Goal: Information Seeking & Learning: Learn about a topic

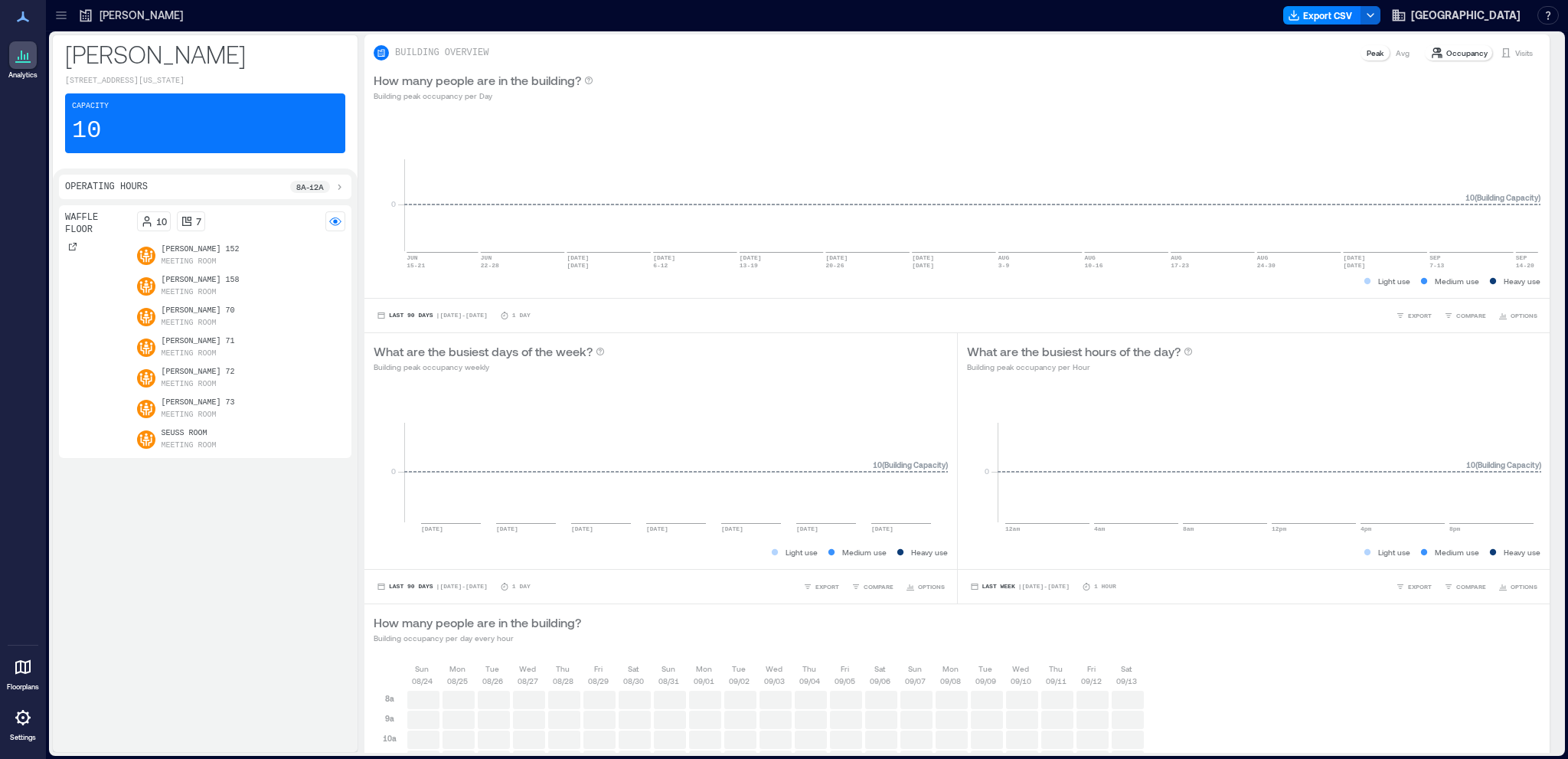
click at [195, 256] on p "Meeting Room" at bounding box center [189, 261] width 55 height 13
click at [66, 16] on icon at bounding box center [62, 15] width 15 height 15
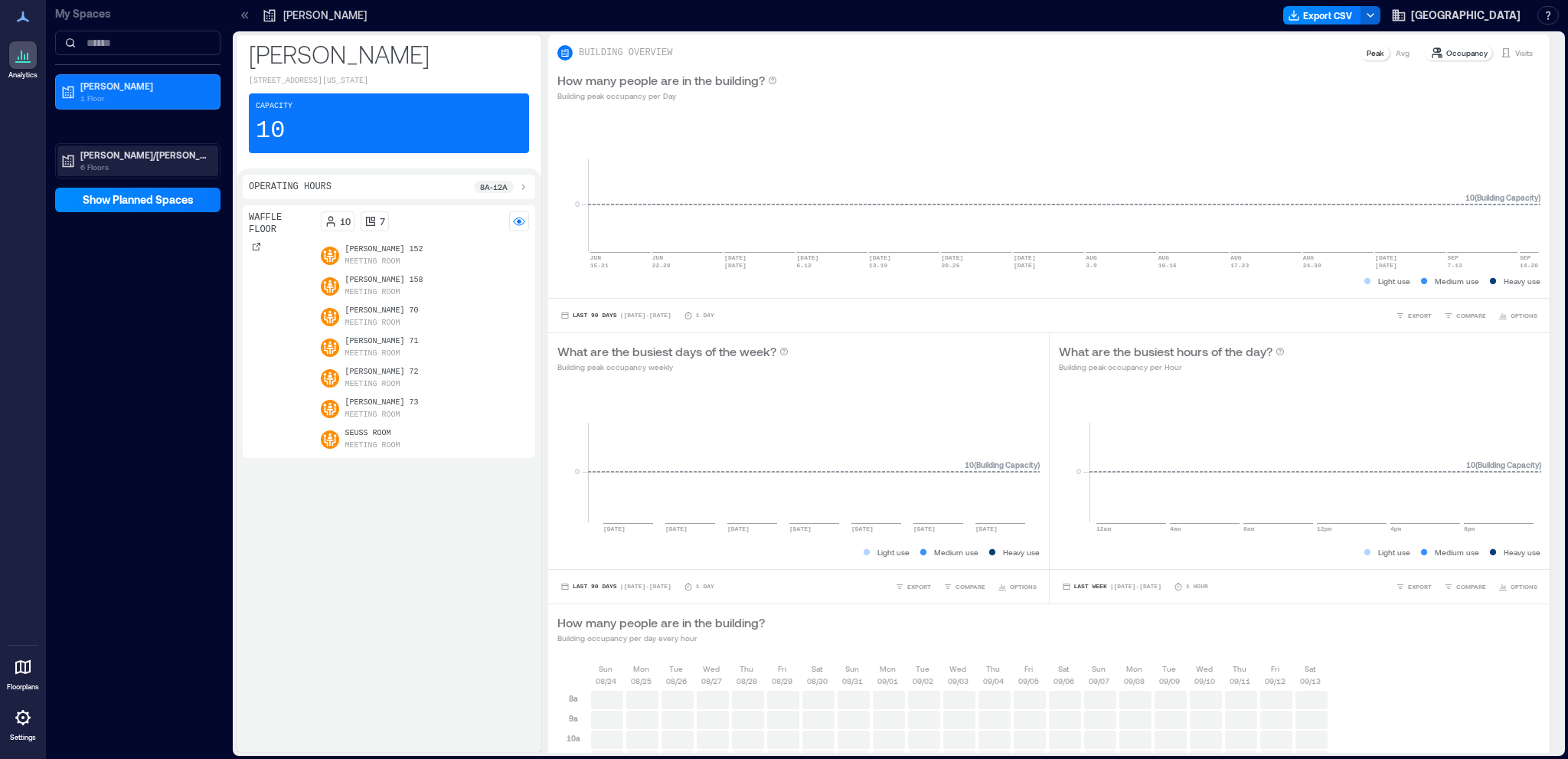
click at [123, 160] on p "[PERSON_NAME]/[PERSON_NAME]" at bounding box center [144, 154] width 128 height 13
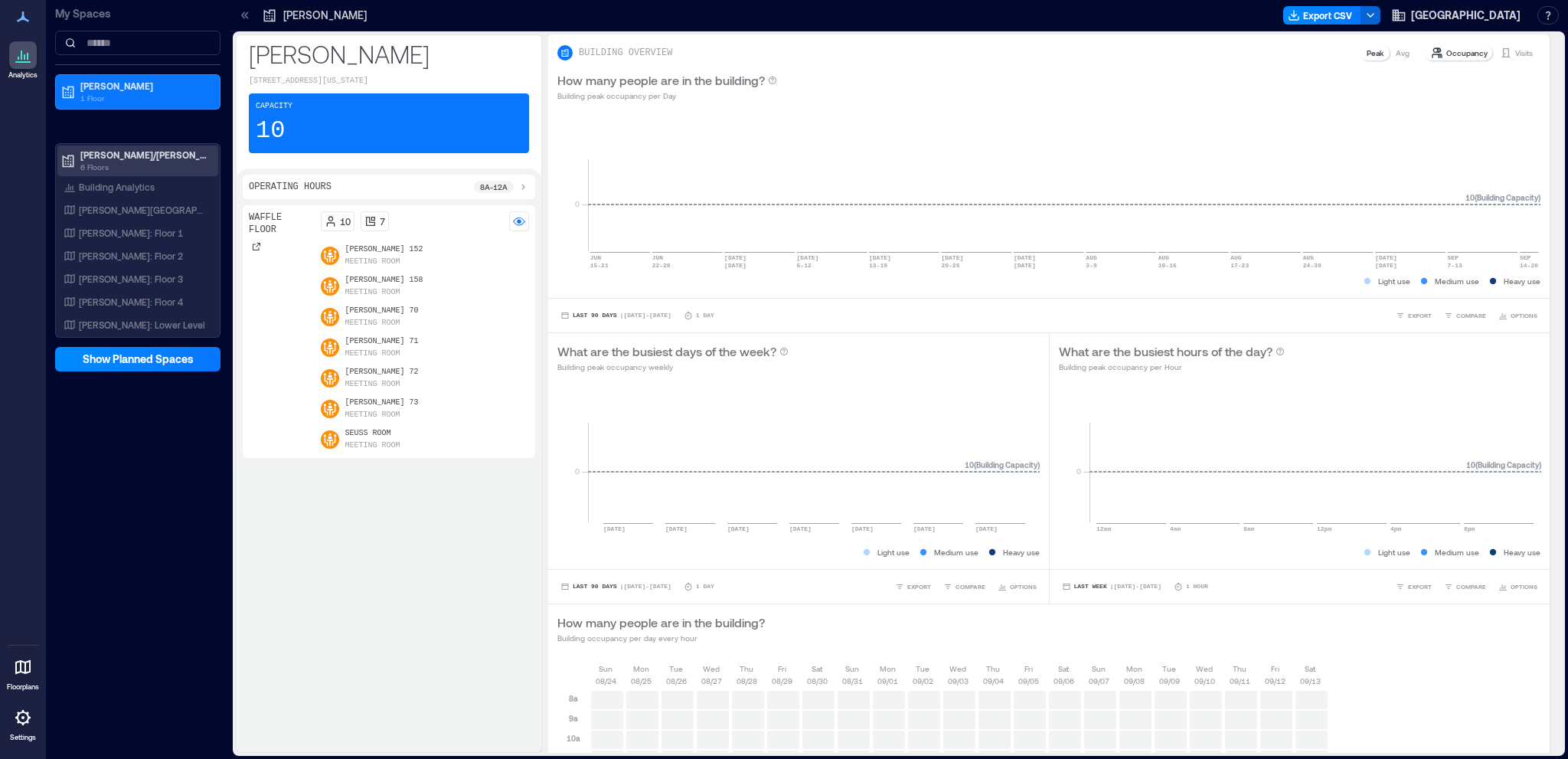
click at [120, 158] on p "[PERSON_NAME]/[PERSON_NAME]" at bounding box center [144, 154] width 128 height 13
click at [131, 211] on p "[PERSON_NAME][GEOGRAPHIC_DATA]" at bounding box center [143, 209] width 127 height 13
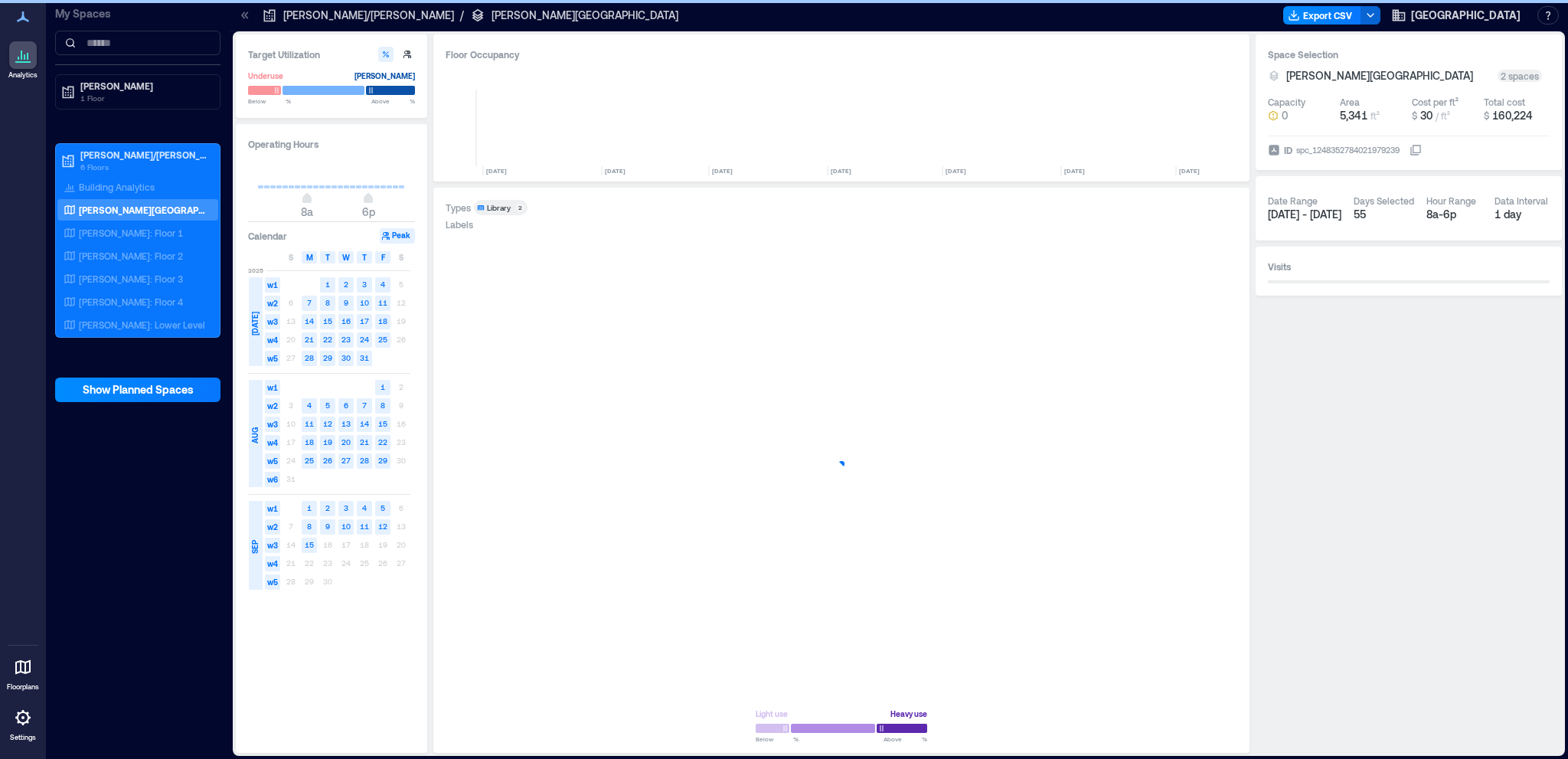
scroll to position [0, 5829]
click at [95, 89] on p "[PERSON_NAME]" at bounding box center [144, 86] width 128 height 13
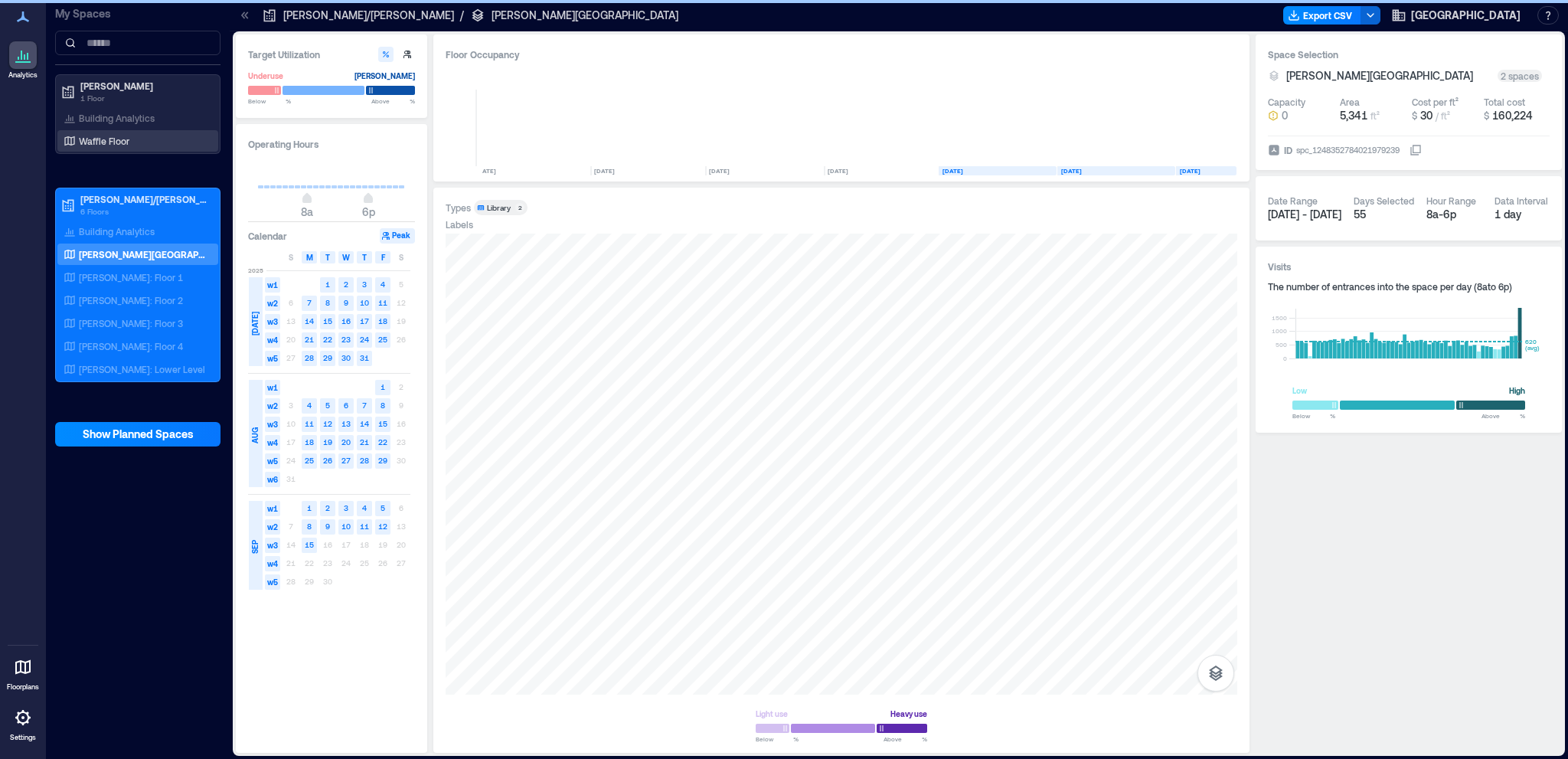
click at [117, 147] on p "Waffle Floor" at bounding box center [104, 141] width 50 height 13
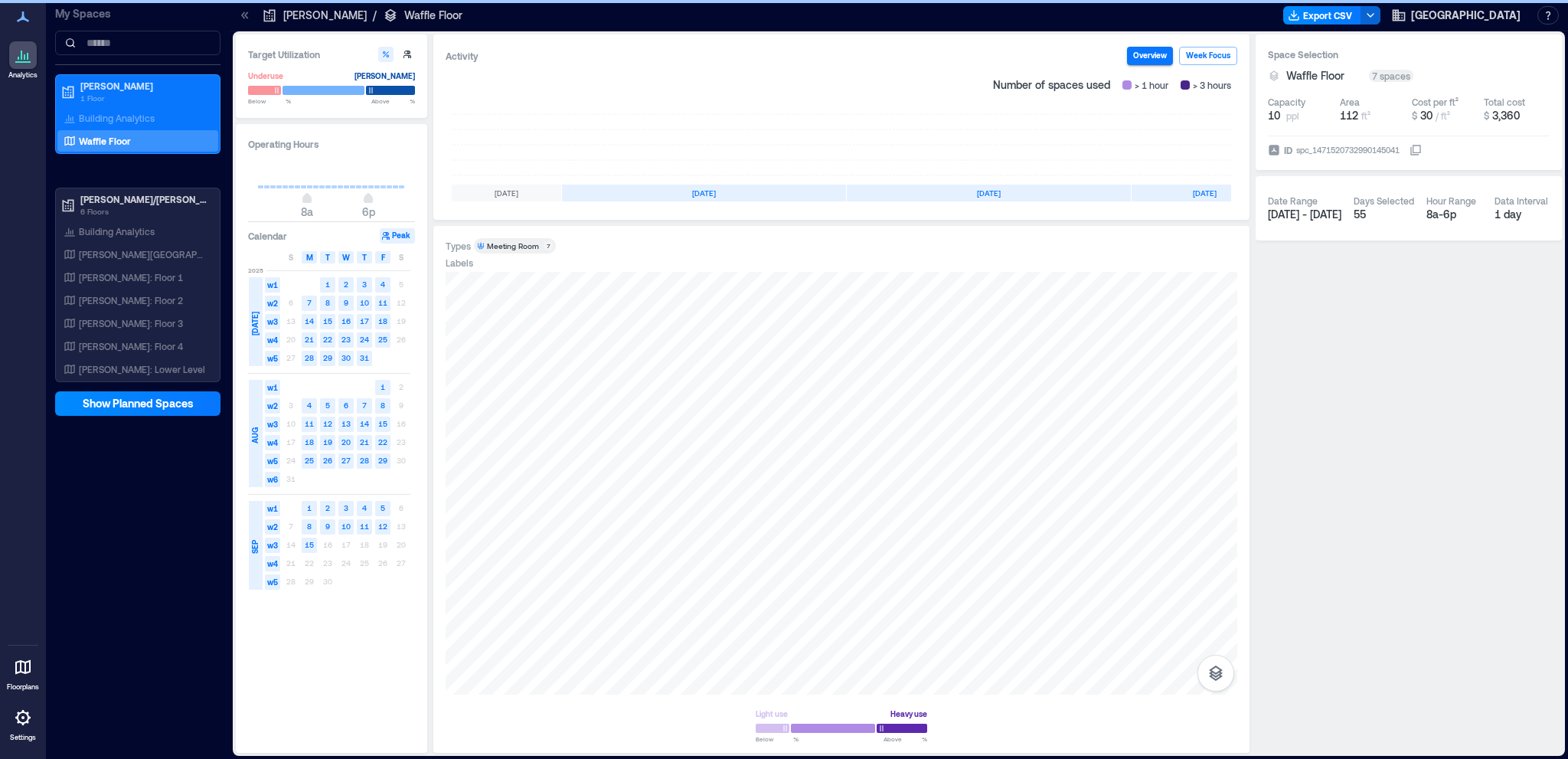
scroll to position [0, 47]
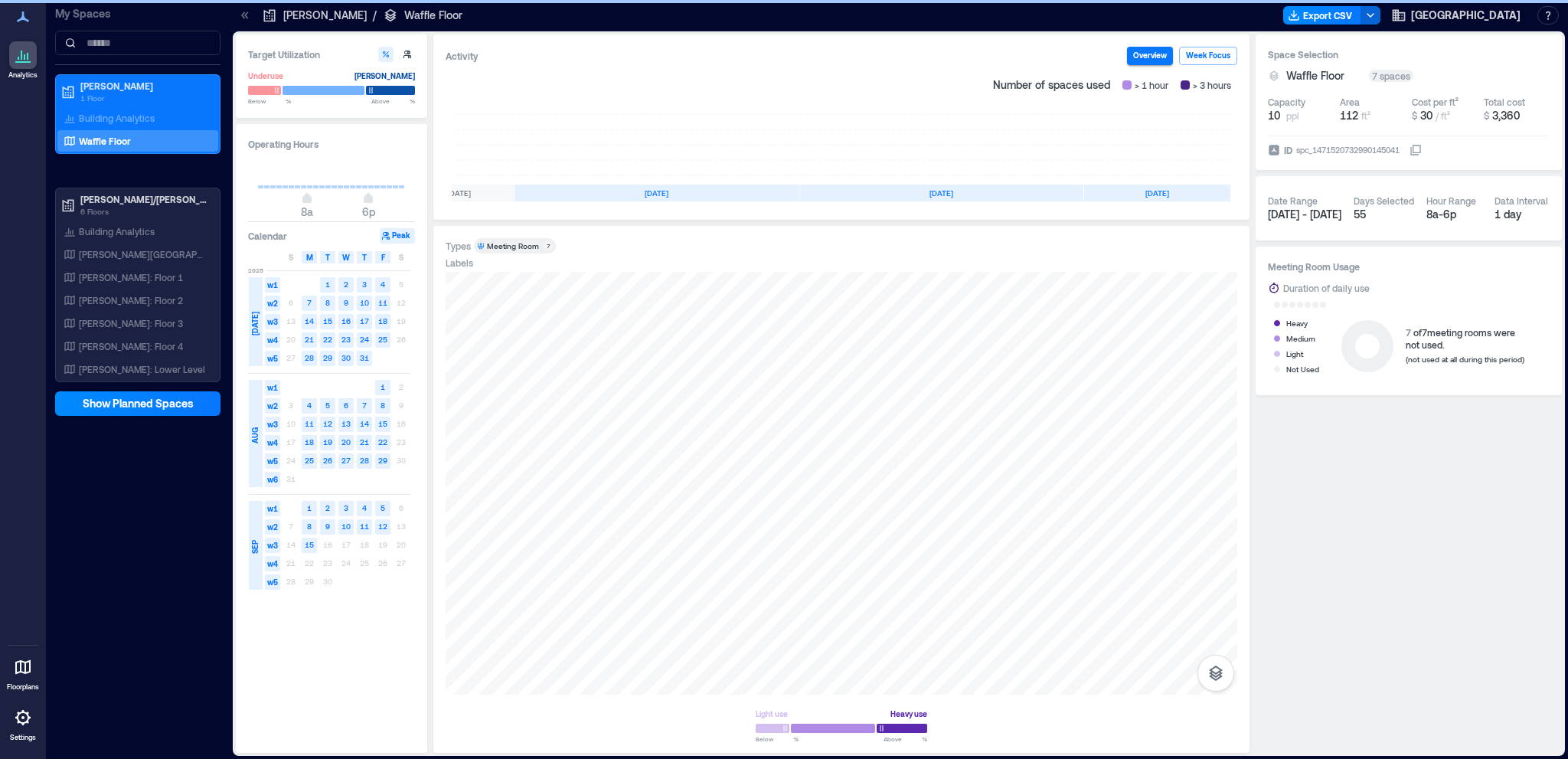
click at [65, 143] on icon at bounding box center [69, 141] width 10 height 10
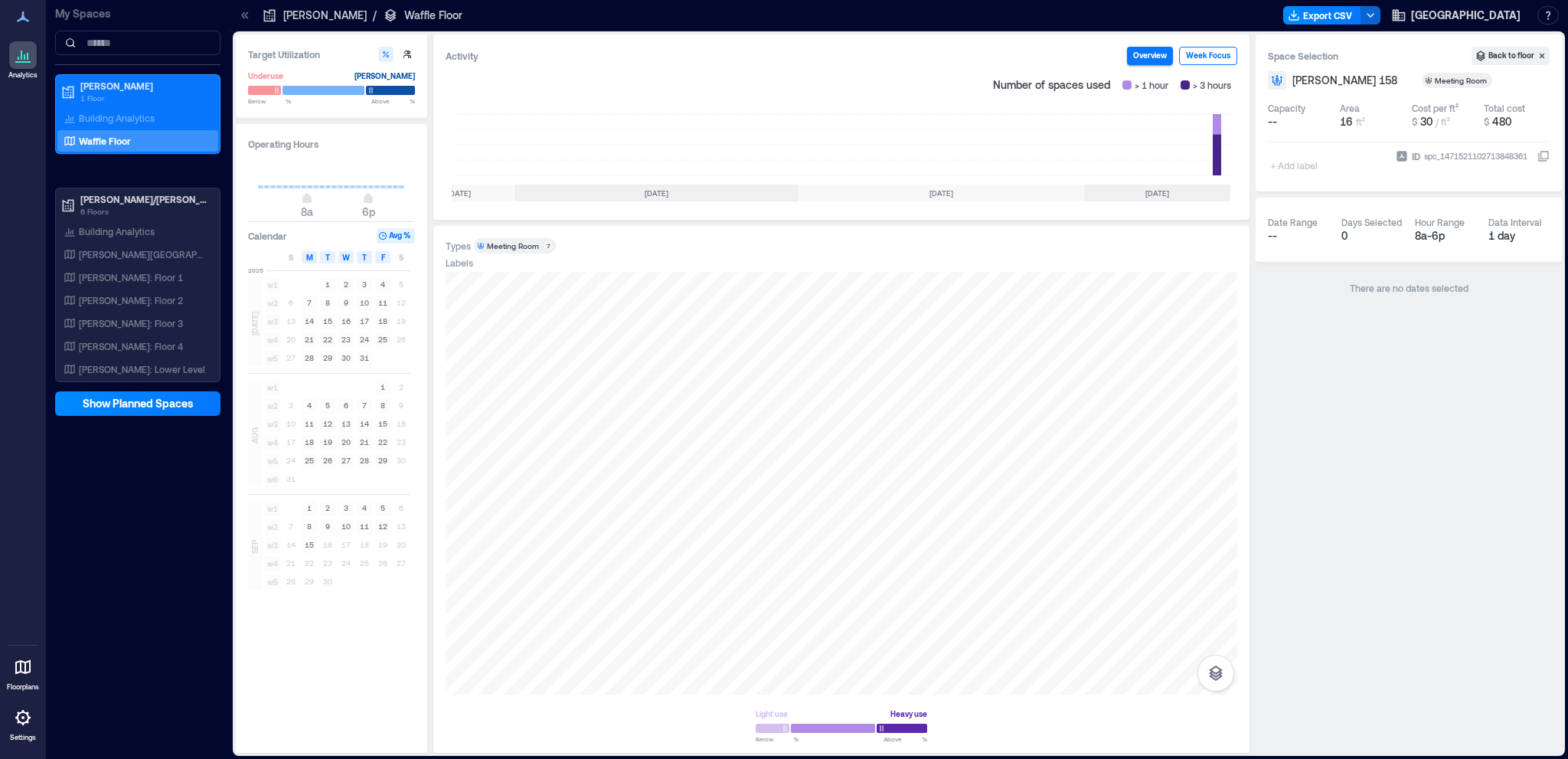
click at [1207, 50] on button "Week Focus" at bounding box center [1208, 55] width 58 height 18
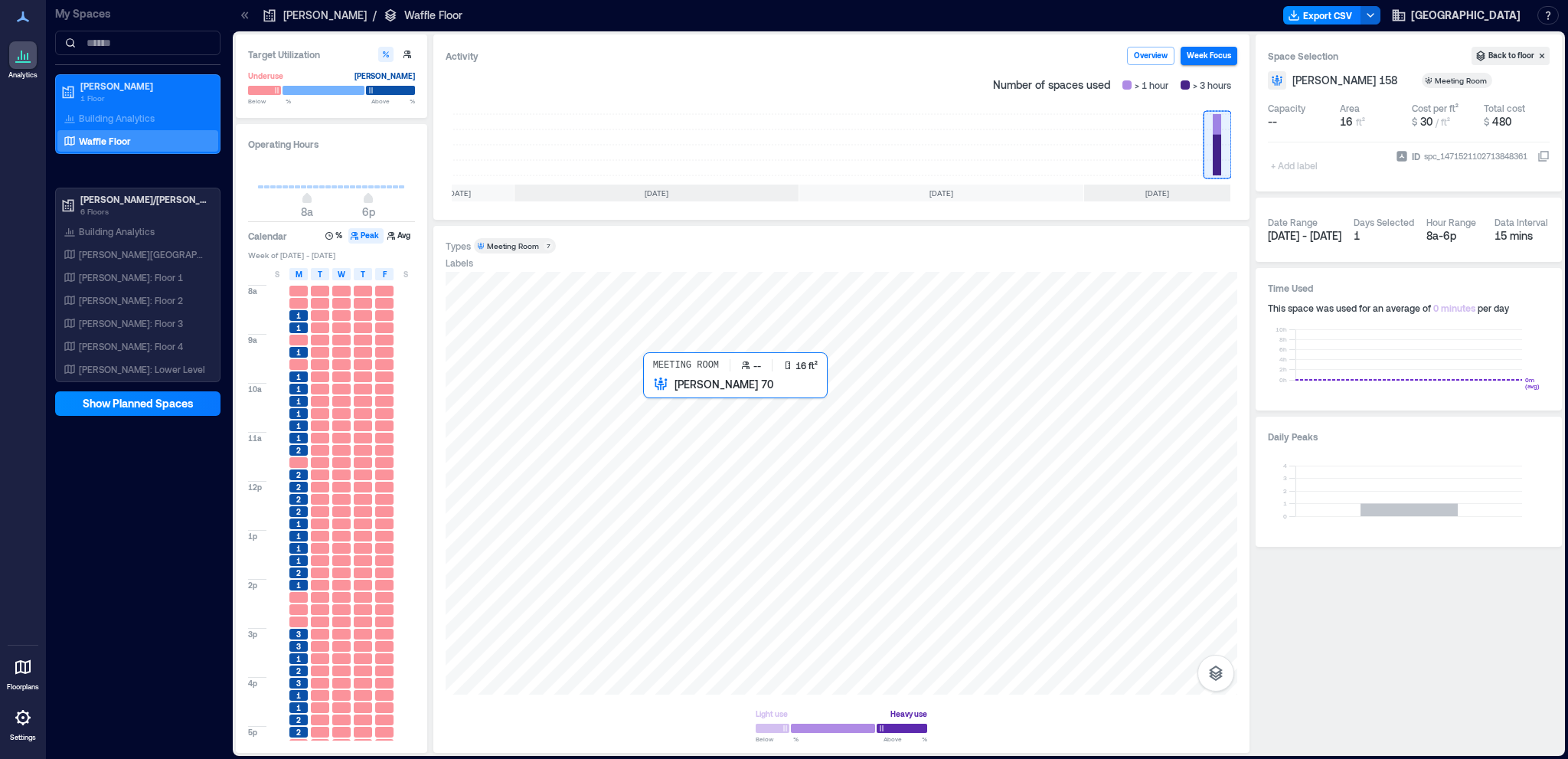
click at [706, 452] on div at bounding box center [841, 483] width 792 height 422
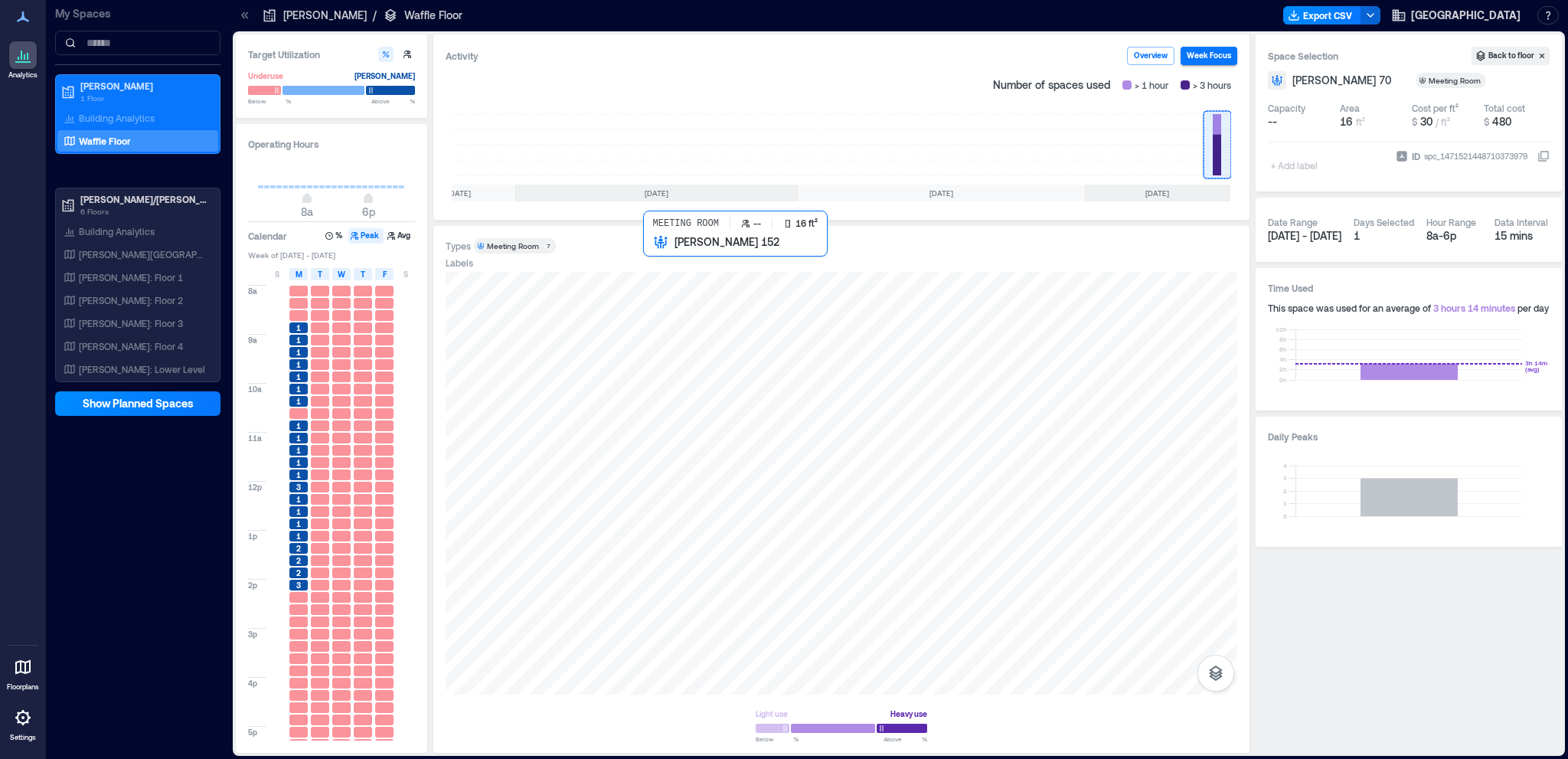
click at [716, 295] on div at bounding box center [841, 483] width 792 height 422
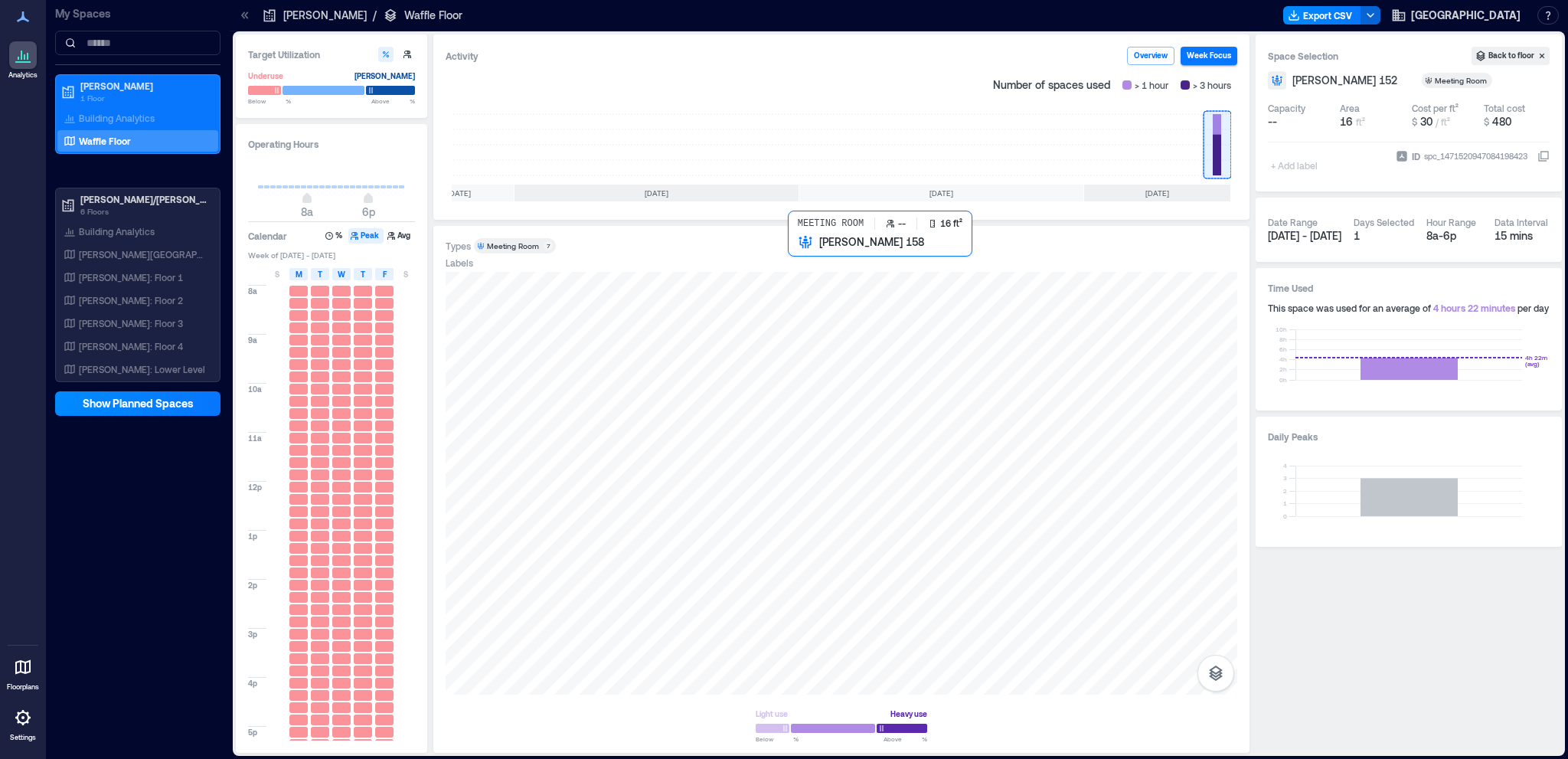
click at [886, 300] on div at bounding box center [841, 483] width 792 height 422
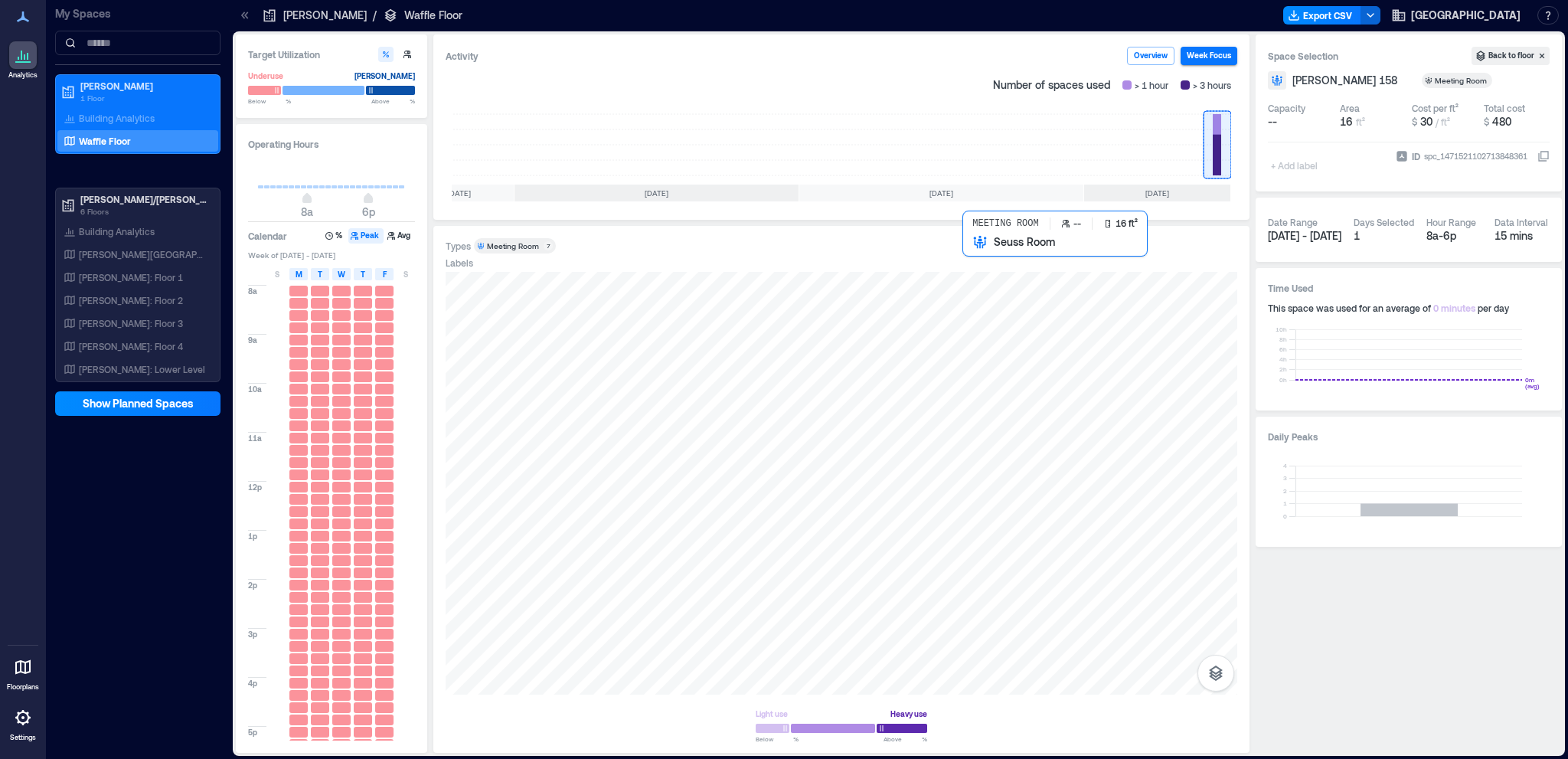
click at [1019, 305] on div at bounding box center [841, 483] width 792 height 422
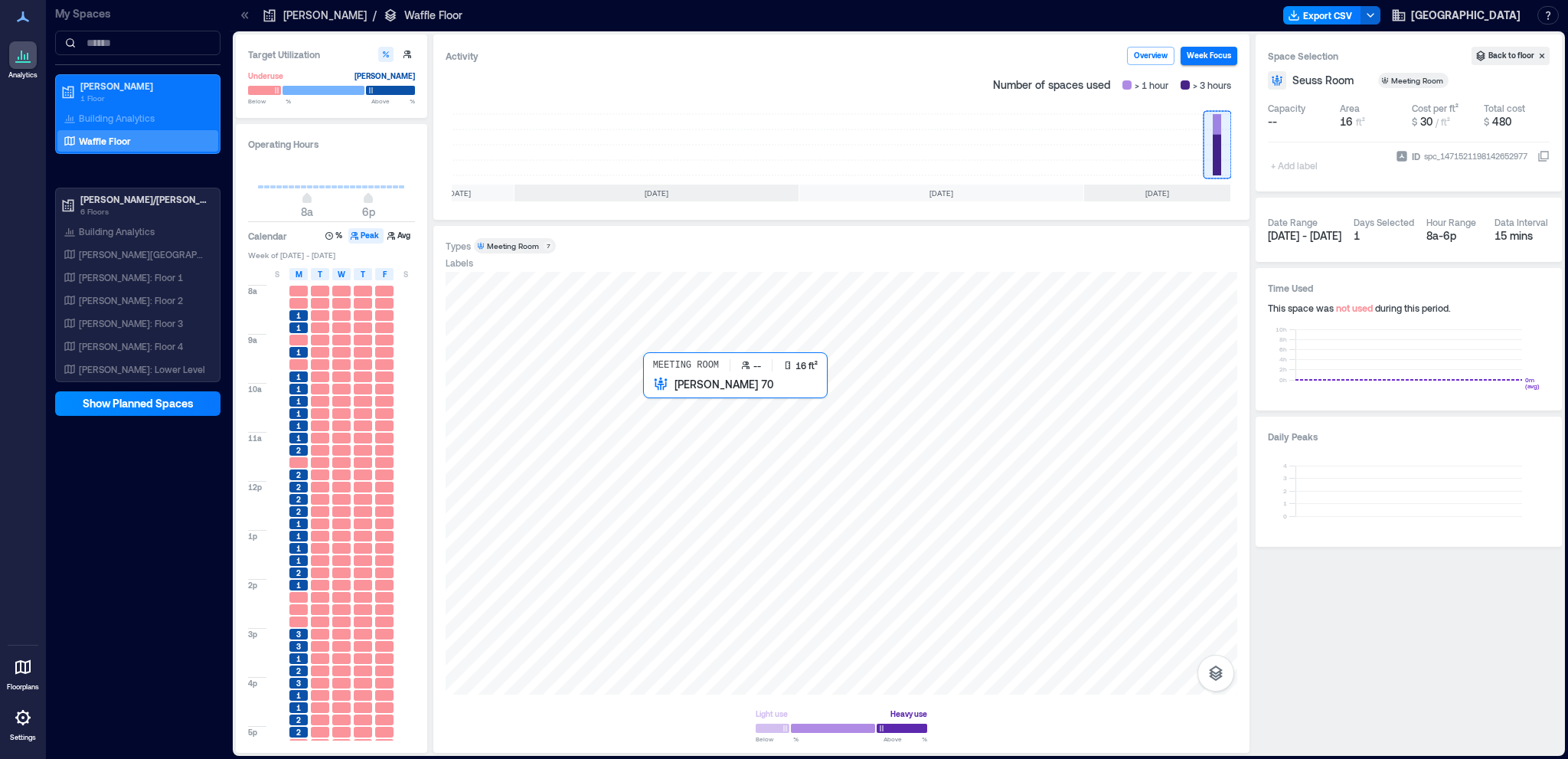
click at [682, 455] on div at bounding box center [841, 483] width 792 height 422
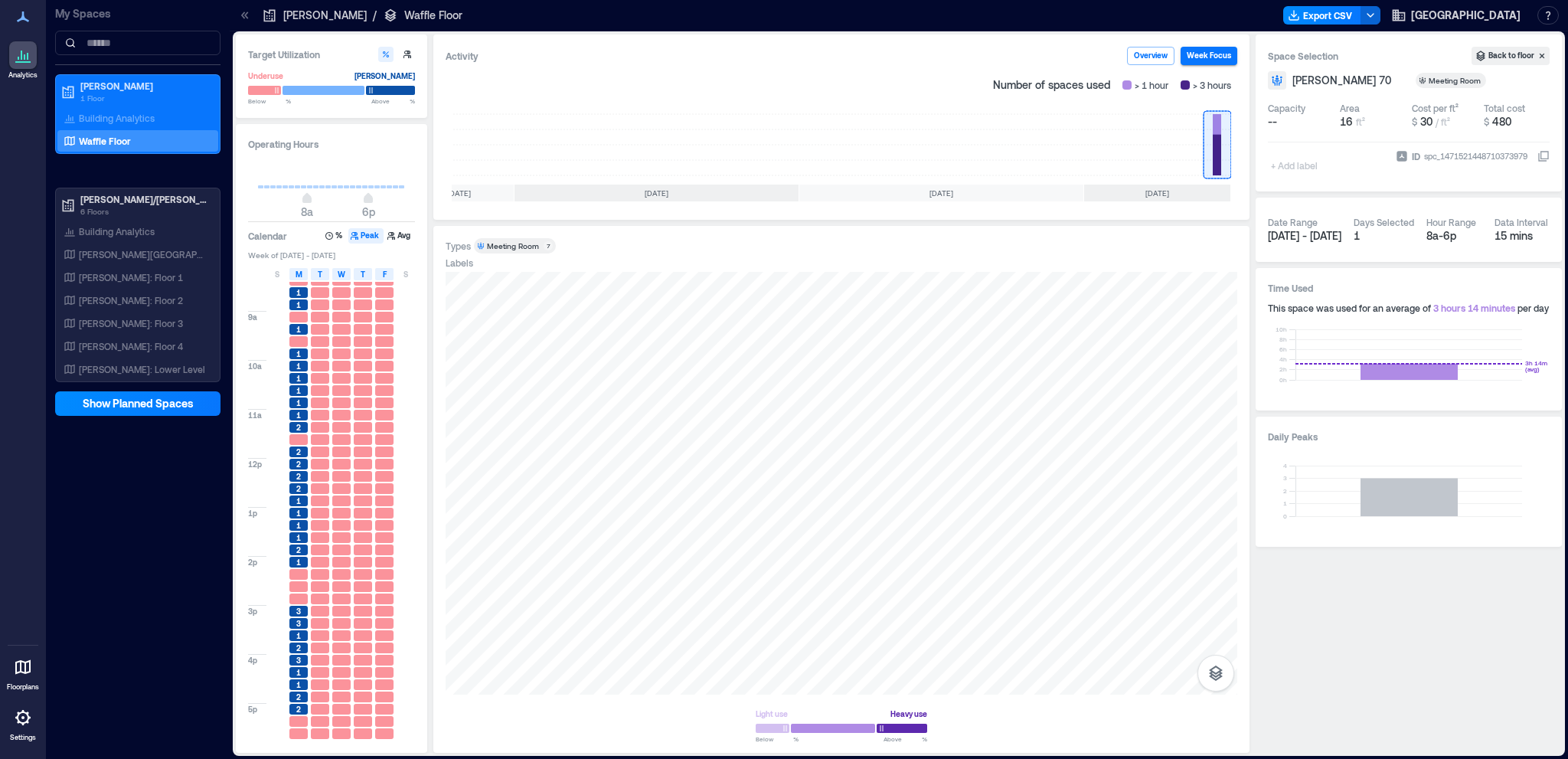
scroll to position [34, 0]
type input "**"
drag, startPoint x: 369, startPoint y: 199, endPoint x: 413, endPoint y: 195, distance: 44.2
click at [413, 195] on div "8a 12a" at bounding box center [331, 187] width 167 height 58
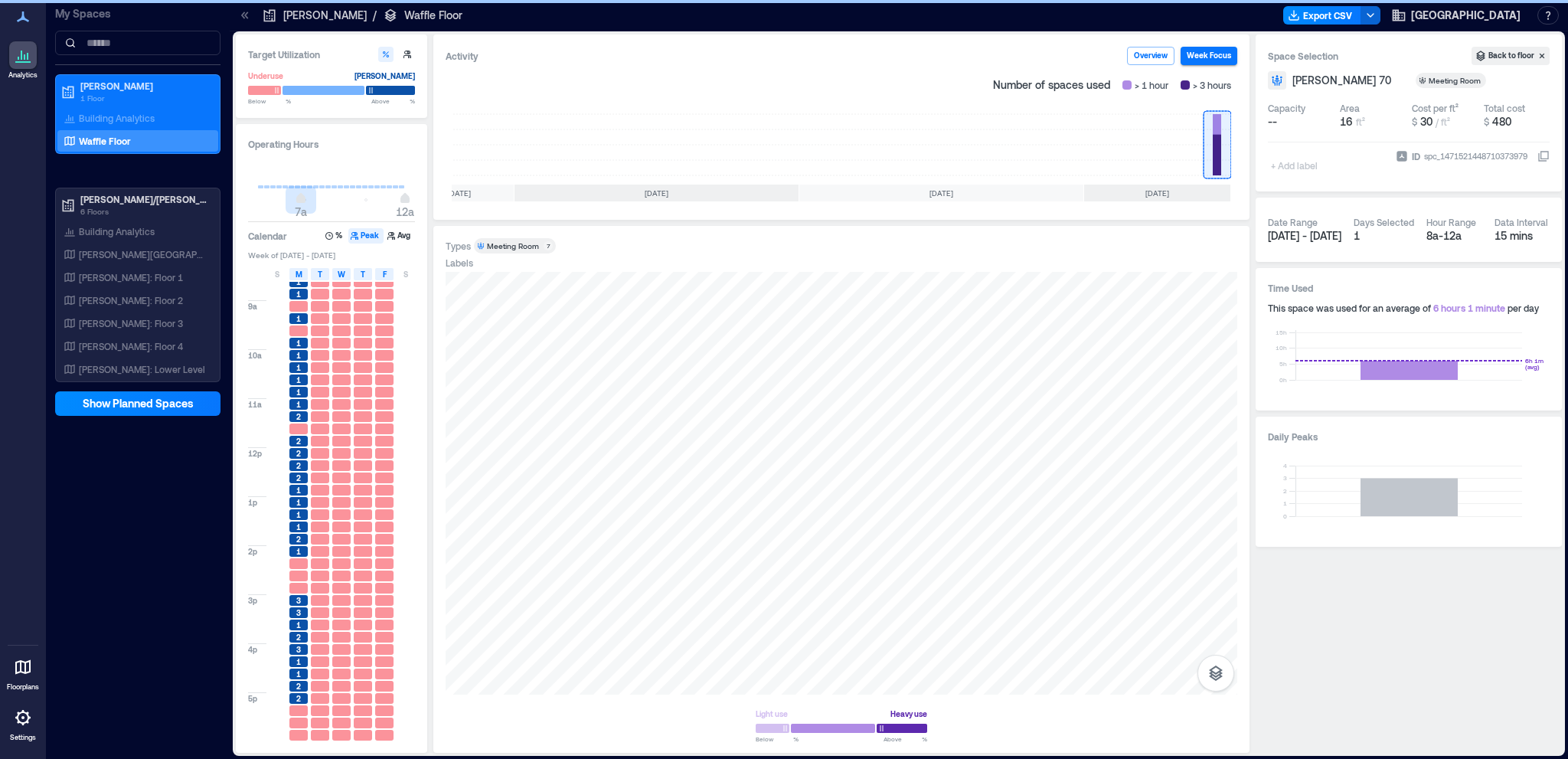
type input "*"
drag, startPoint x: 303, startPoint y: 201, endPoint x: 219, endPoint y: 200, distance: 84.0
click at [219, 200] on div "Analytics Floorplans Settings My Spaces [PERSON_NAME] 1 Floor Building Analytic…" at bounding box center [784, 379] width 1568 height 759
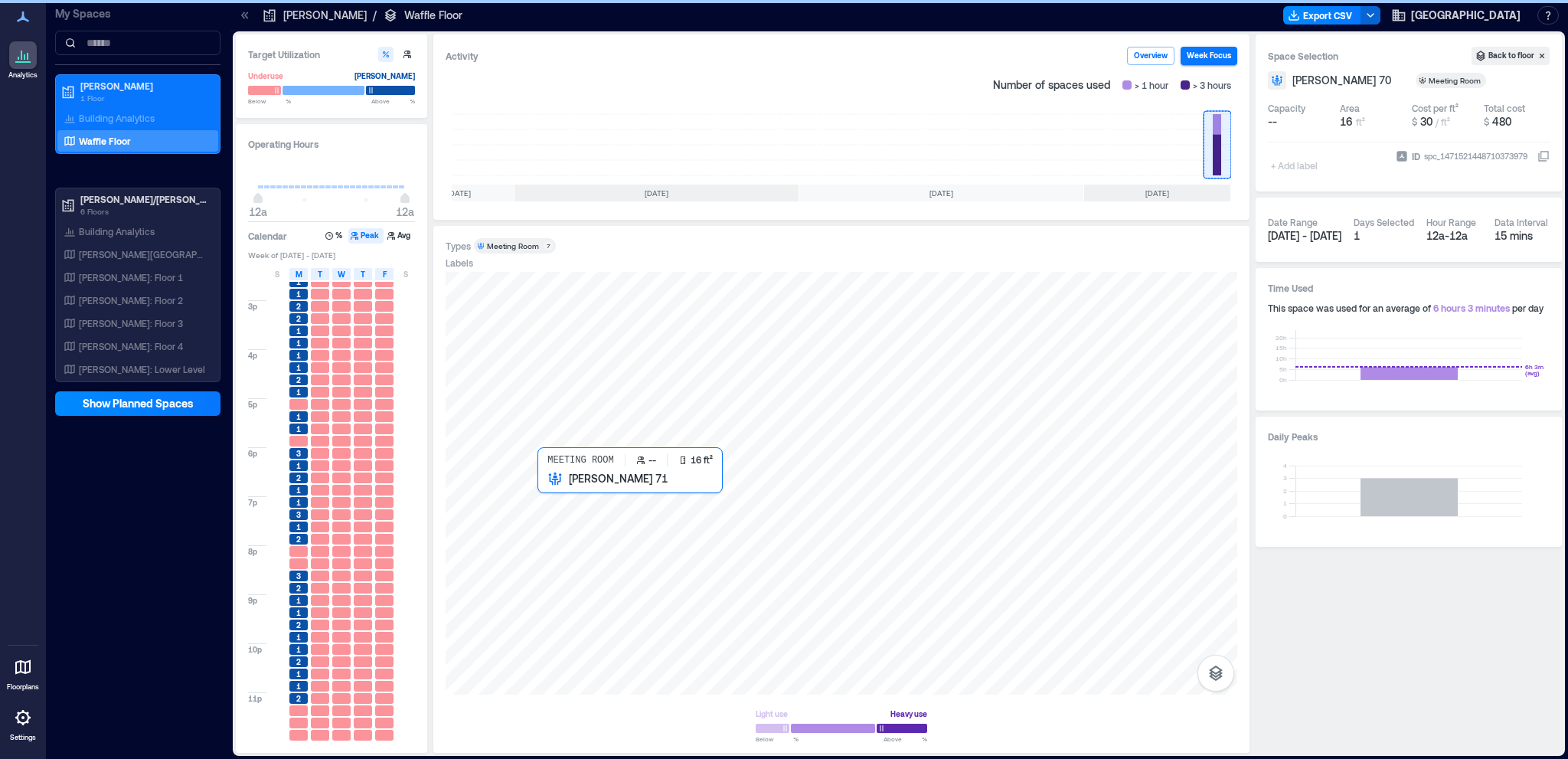
click at [551, 495] on div at bounding box center [841, 483] width 792 height 422
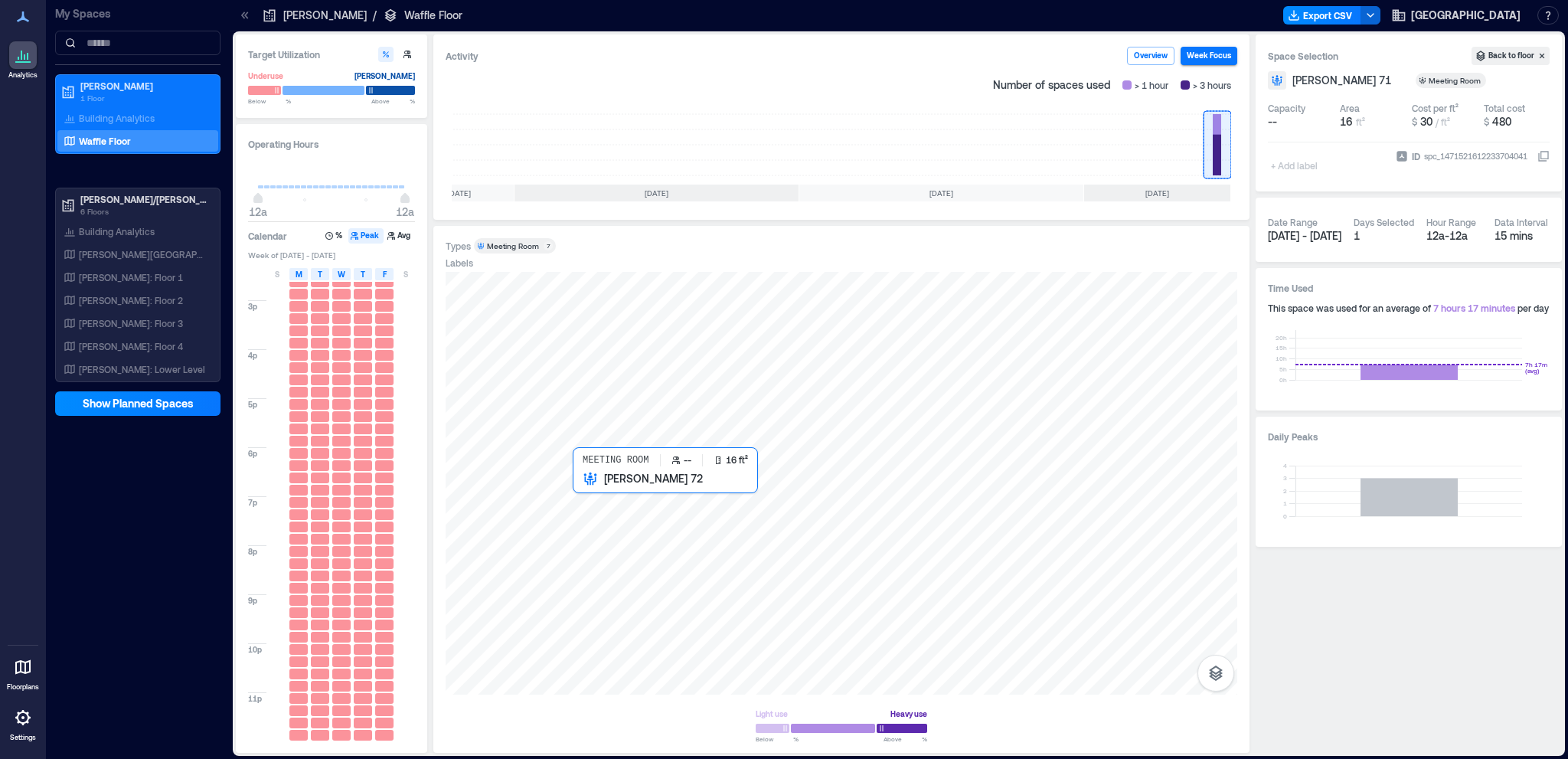
click at [600, 498] on div at bounding box center [841, 483] width 792 height 422
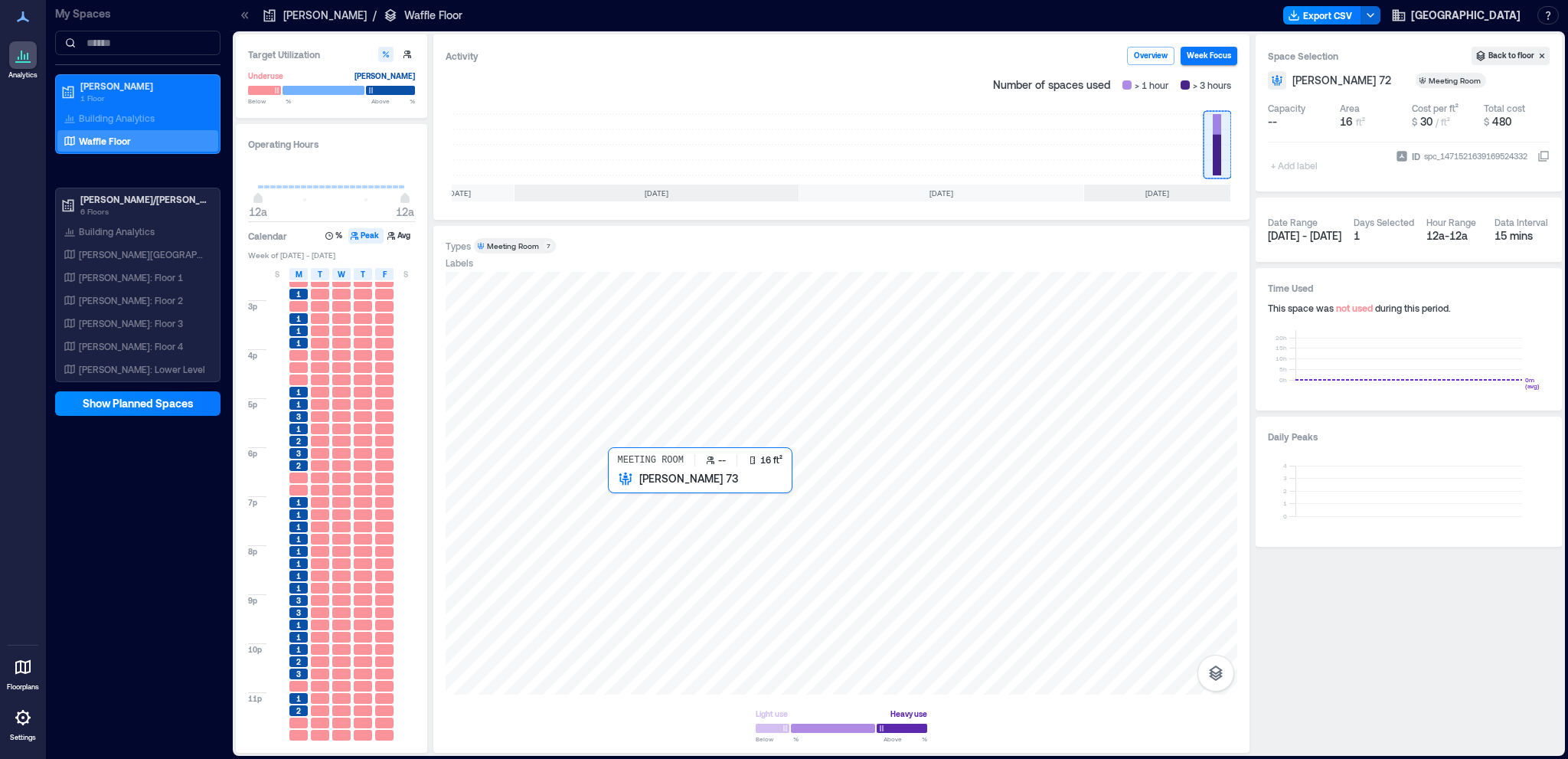
click at [630, 502] on div at bounding box center [841, 483] width 792 height 422
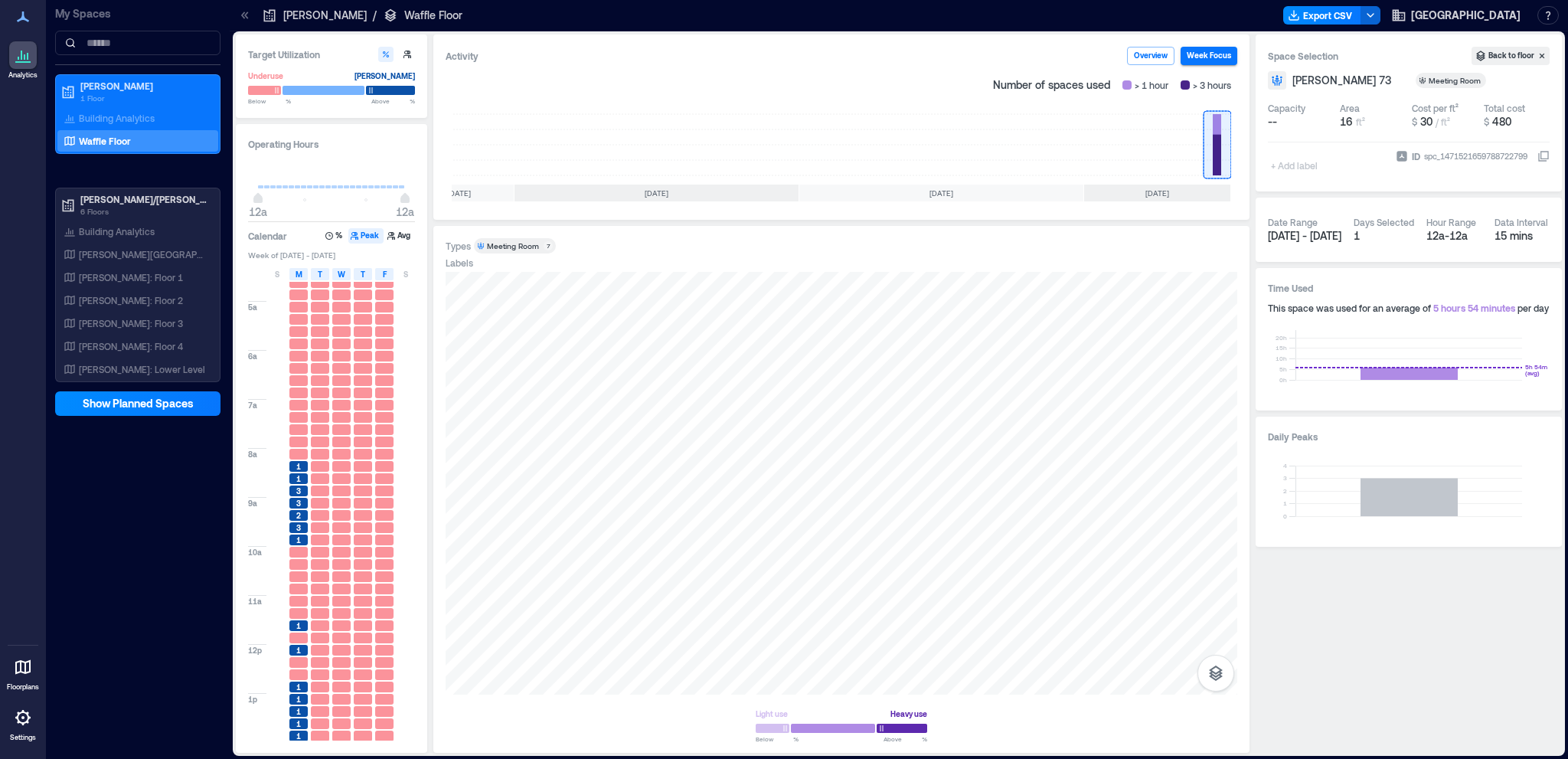
scroll to position [154, 0]
